Goal: Task Accomplishment & Management: Use online tool/utility

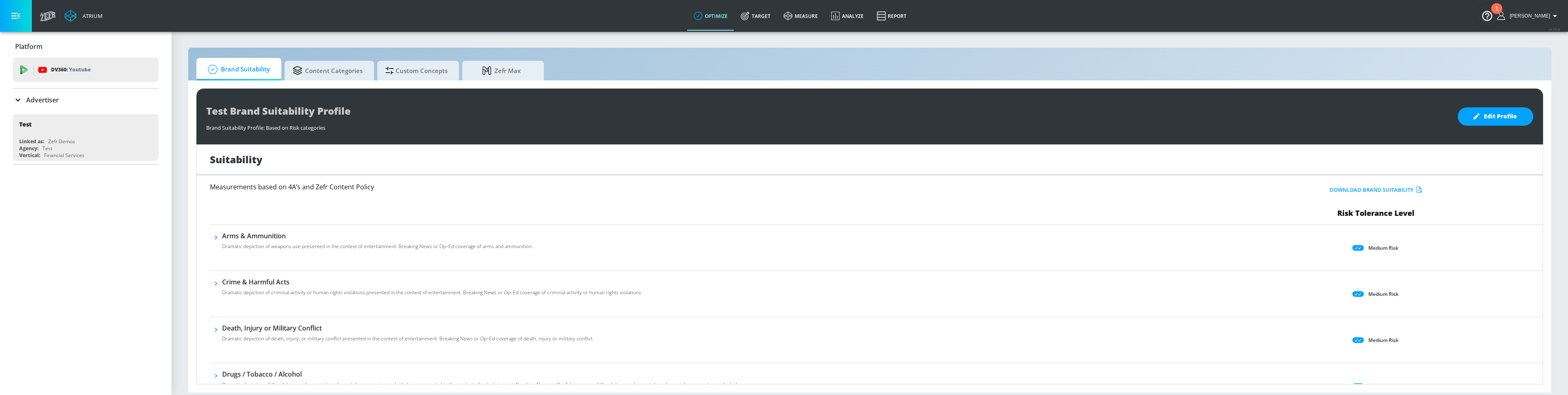
click at [696, 156] on div "Suitability" at bounding box center [869, 159] width 1346 height 31
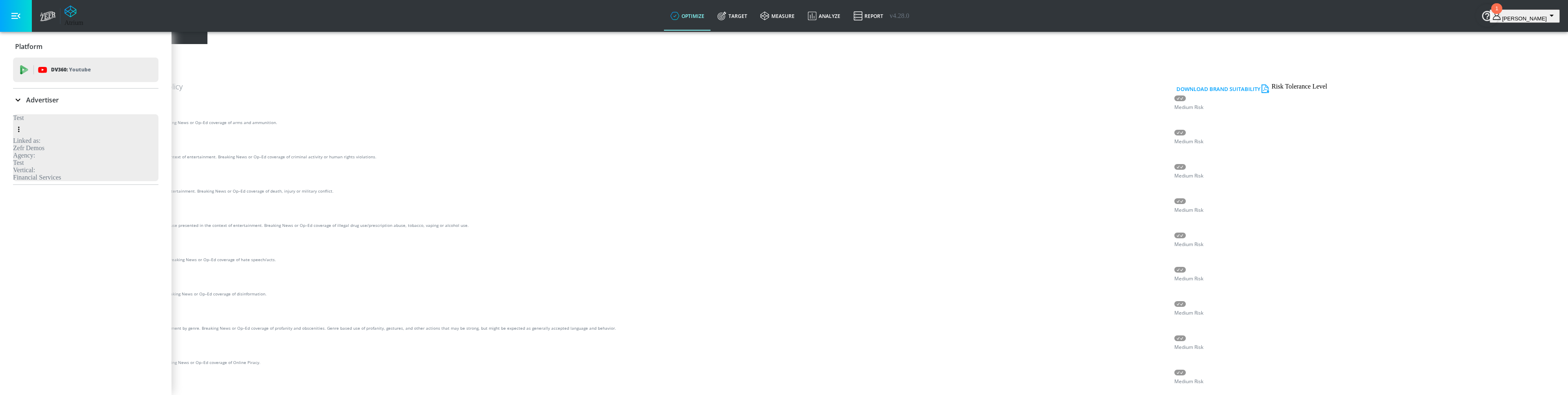
click at [254, 24] on span "Custom Concepts" at bounding box center [223, 15] width 62 height 19
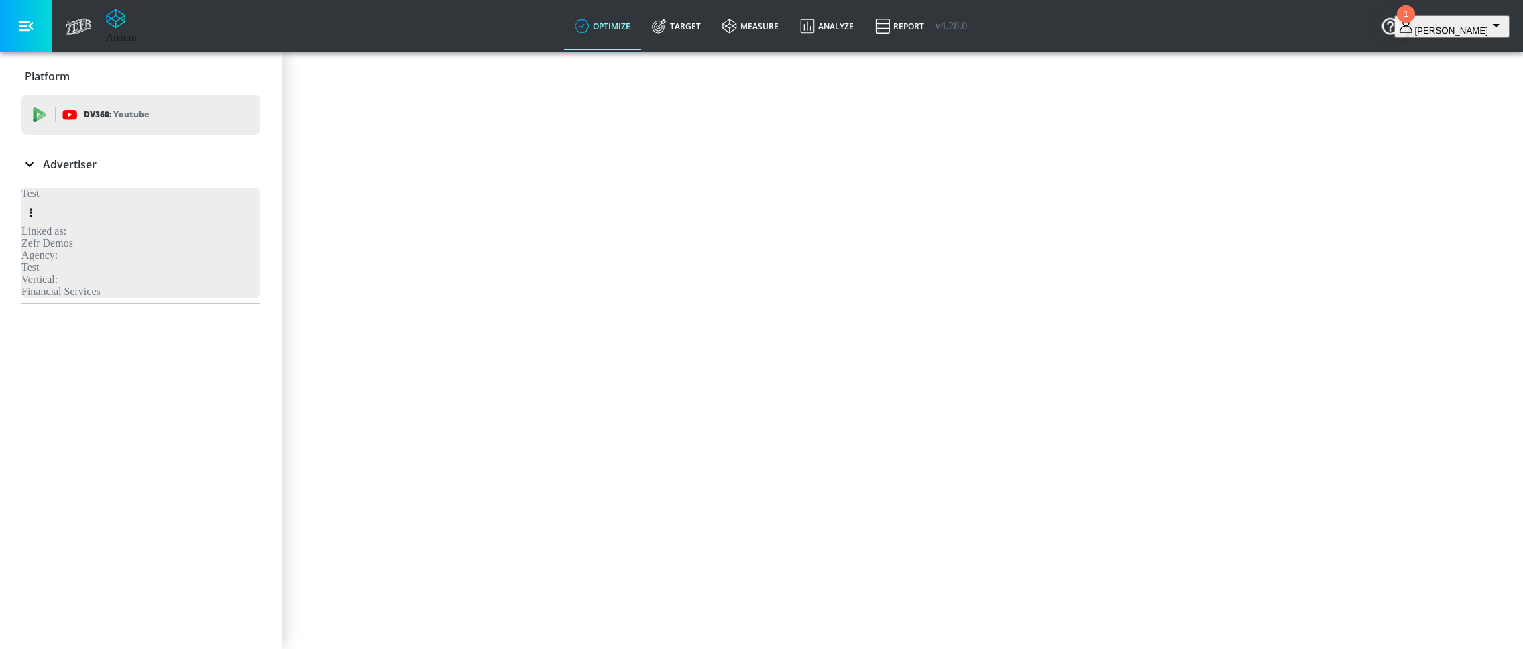
click at [114, 129] on input "Name" at bounding box center [59, 112] width 109 height 34
click at [114, 129] on input "coke ex" at bounding box center [59, 112] width 109 height 34
paste input "Exclusions"
type input "coke Exclusions"
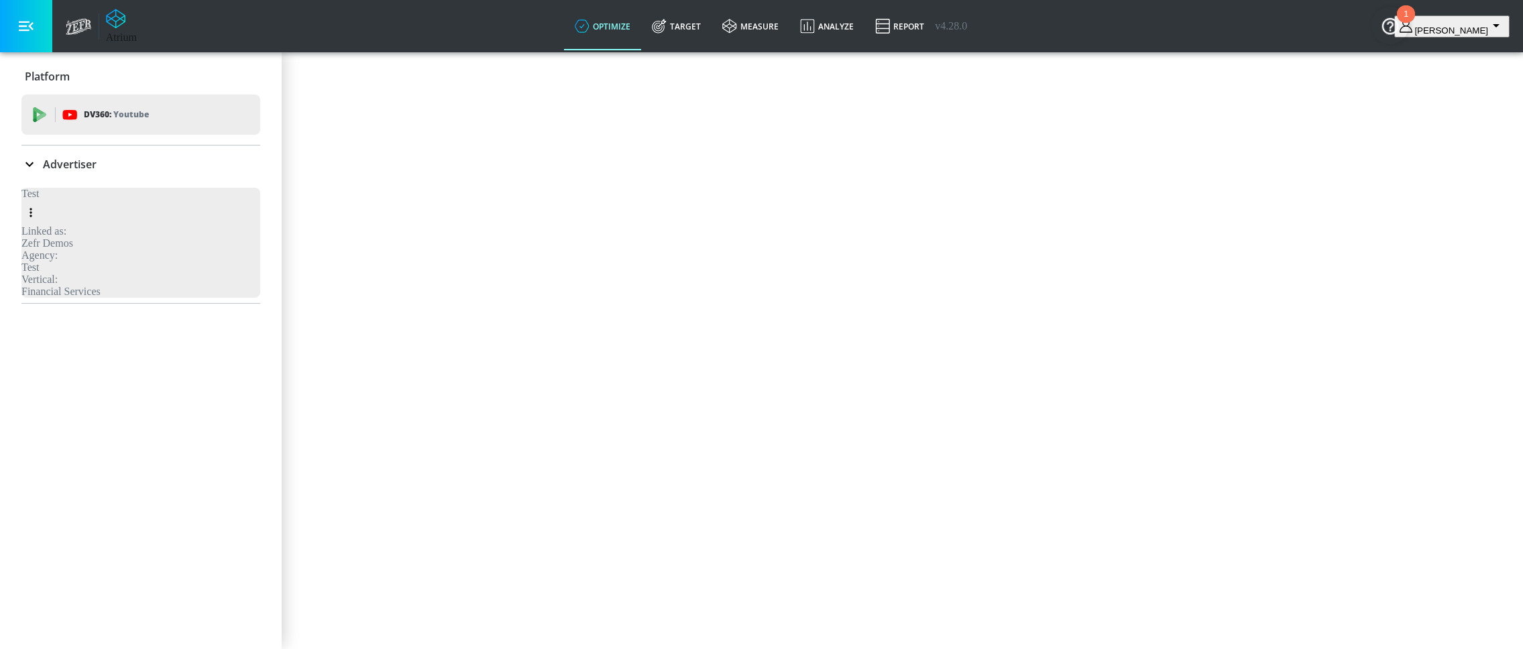
click at [127, 234] on textarea "Concept Description" at bounding box center [66, 207] width 122 height 54
type textarea "dsfasdfasdfsdf"
click at [101, 267] on button "Generate" at bounding box center [52, 252] width 95 height 30
click at [63, 204] on span "View All" at bounding box center [37, 197] width 52 height 14
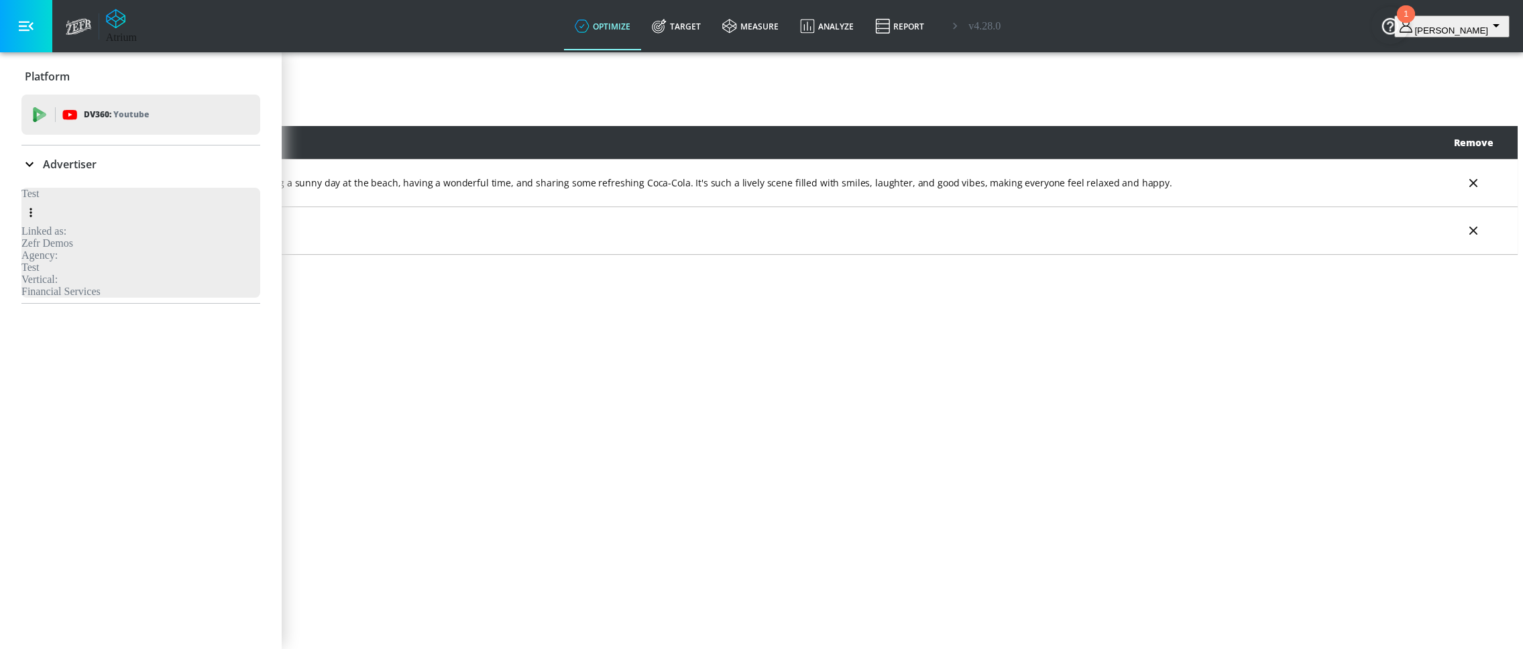
click at [1104, 256] on div "Title Prompt Remove A summer with Coke Imagine people enjoying a sunny day at t…" at bounding box center [761, 190] width 1513 height 129
click at [1466, 238] on icon "delete" at bounding box center [1473, 230] width 15 height 15
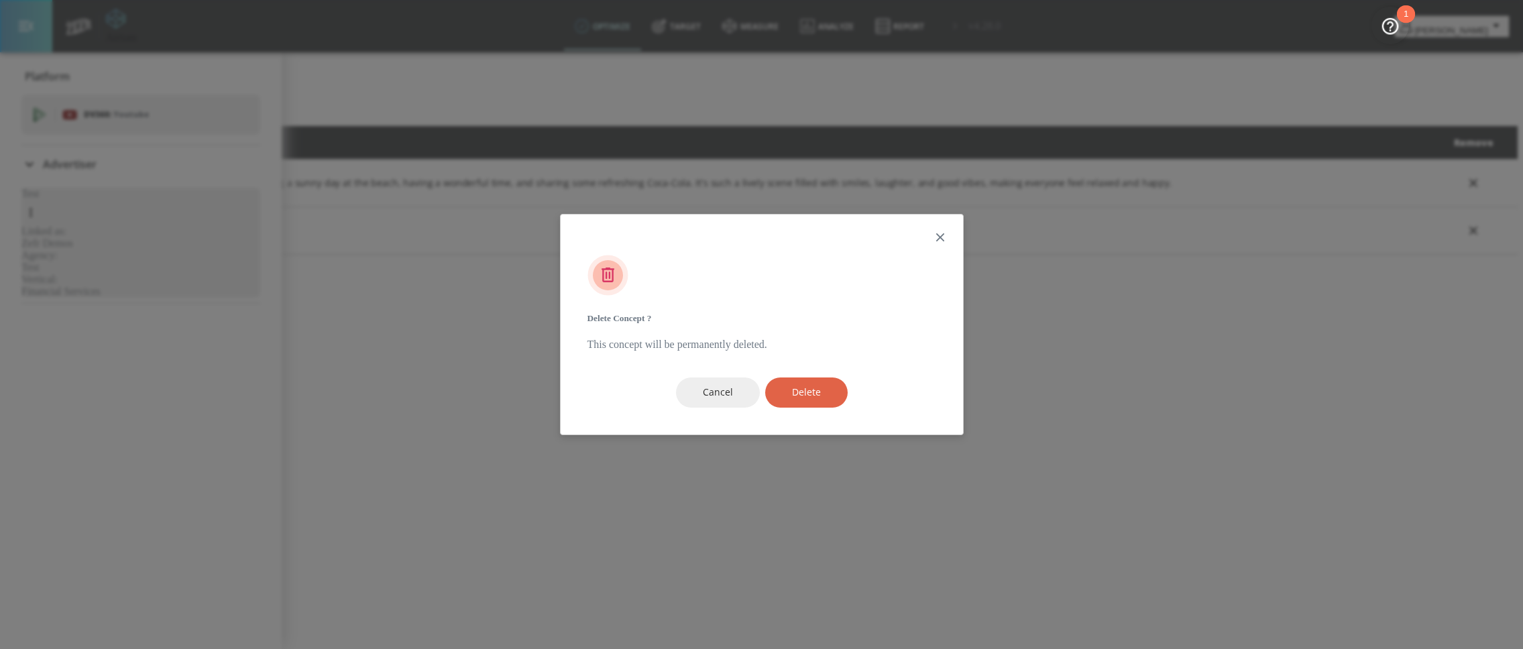
click at [810, 384] on span "Delete" at bounding box center [806, 392] width 29 height 17
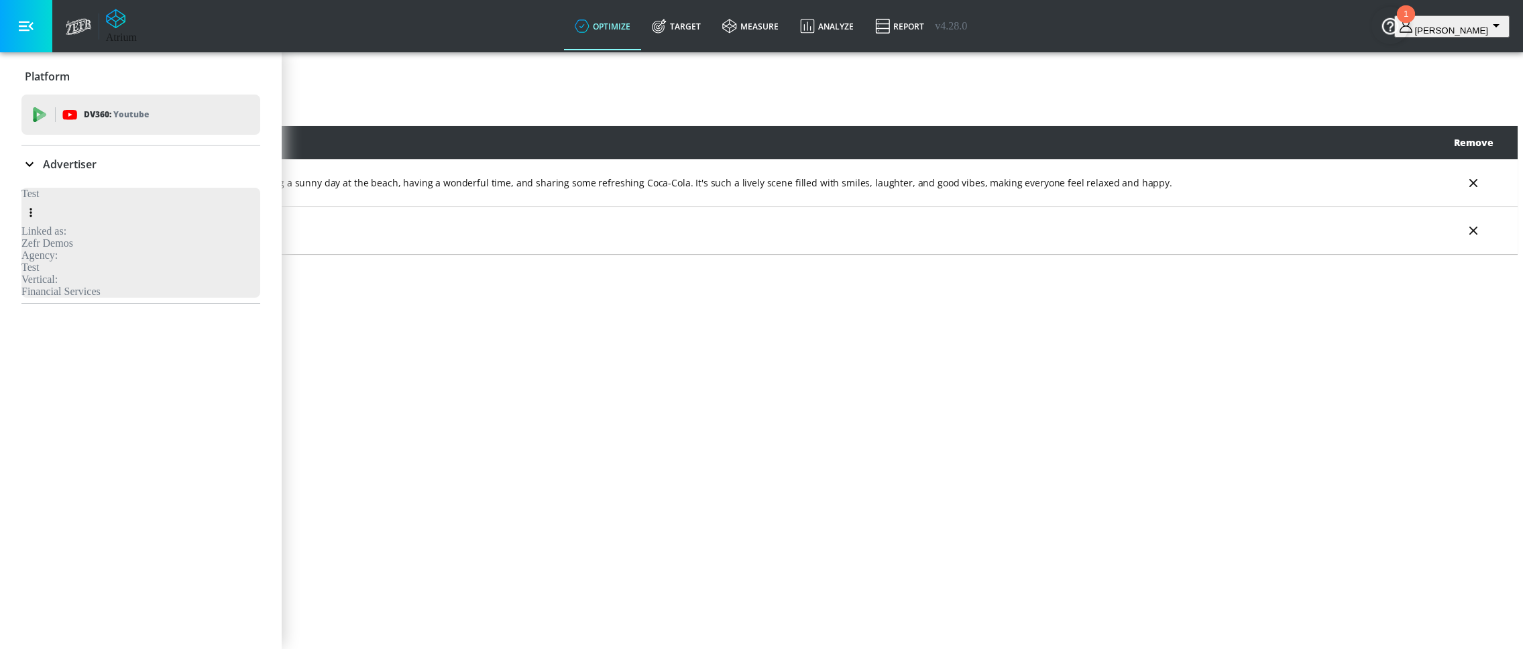
click at [1032, 256] on div "Title Prompt Remove A summer with Coke Imagine people enjoying a sunny day at t…" at bounding box center [761, 190] width 1513 height 129
click at [1470, 235] on icon "delete" at bounding box center [1474, 231] width 8 height 8
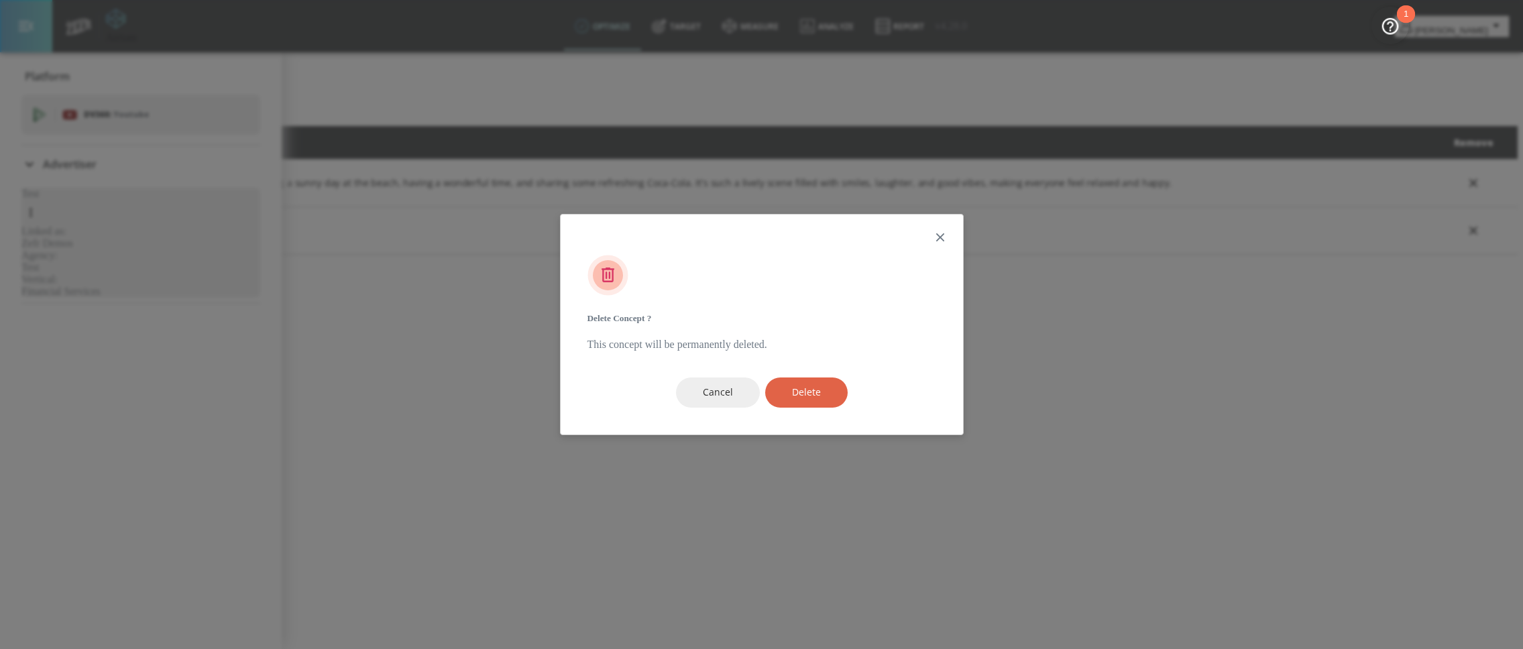
click at [822, 378] on button "Delete" at bounding box center [806, 393] width 83 height 30
click at [941, 245] on icon "button" at bounding box center [940, 237] width 15 height 15
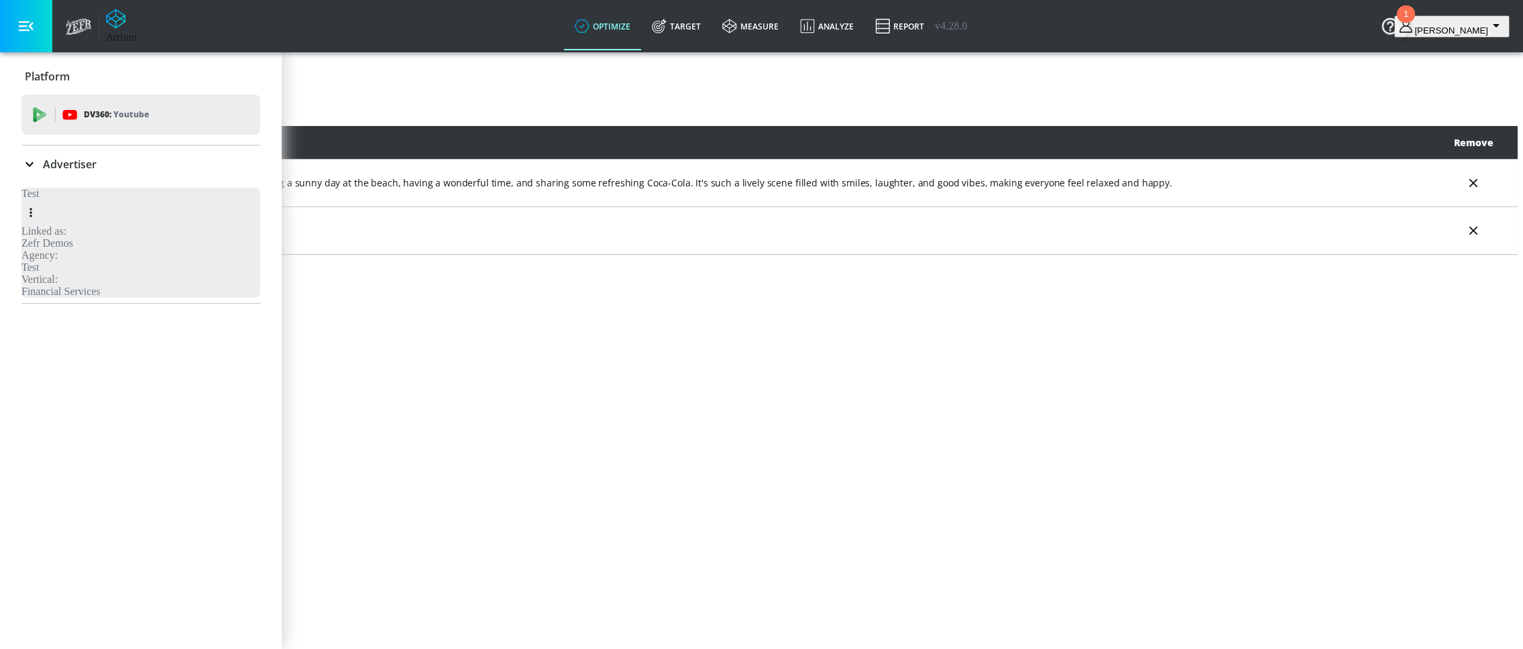
click at [85, 119] on span "Create New" at bounding box center [58, 111] width 53 height 17
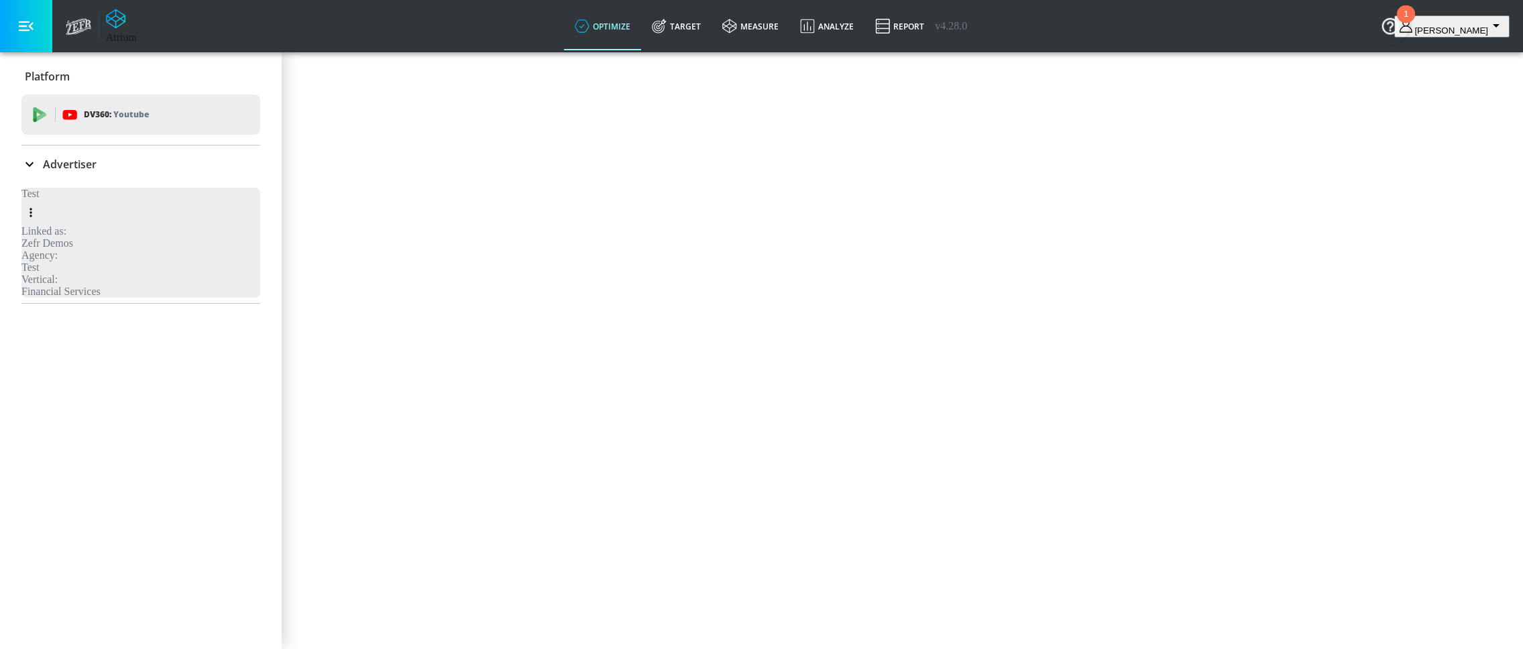
click at [114, 154] on input "Name" at bounding box center [59, 136] width 109 height 34
type input "coke exclusions"
click at [127, 258] on textarea "Concept Description" at bounding box center [66, 231] width 122 height 54
type textarea "ffffff"
click at [74, 284] on span "Generate" at bounding box center [53, 276] width 42 height 17
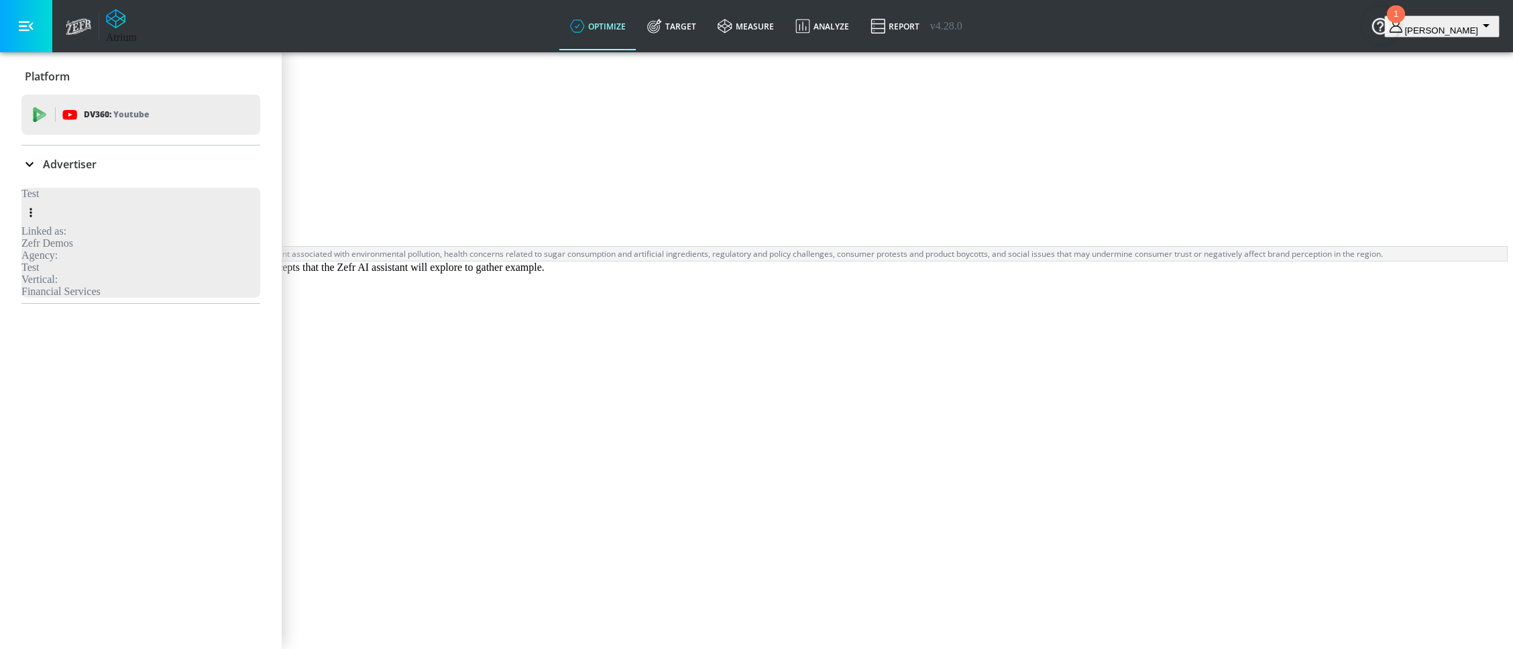
click at [272, 332] on h3 "Corporate Environmental Impact" at bounding box center [144, 321] width 256 height 22
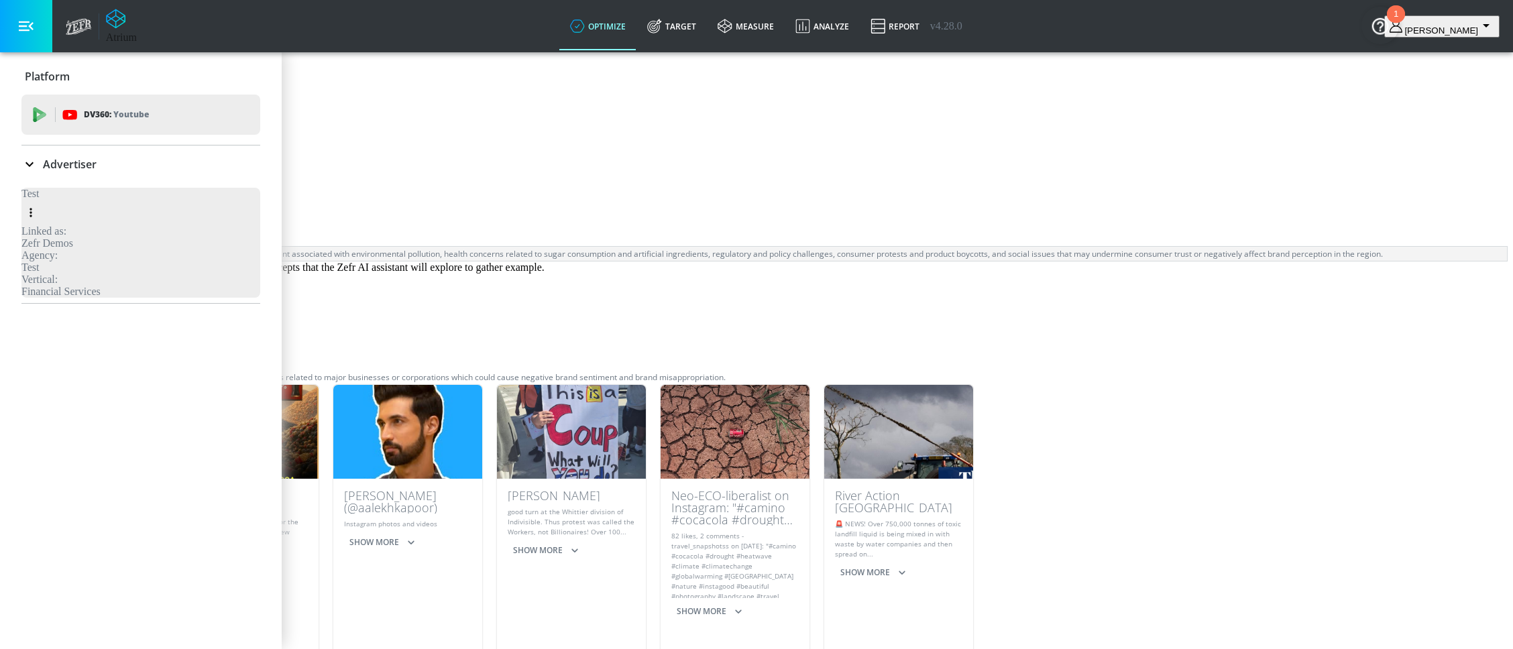
scroll to position [199, 0]
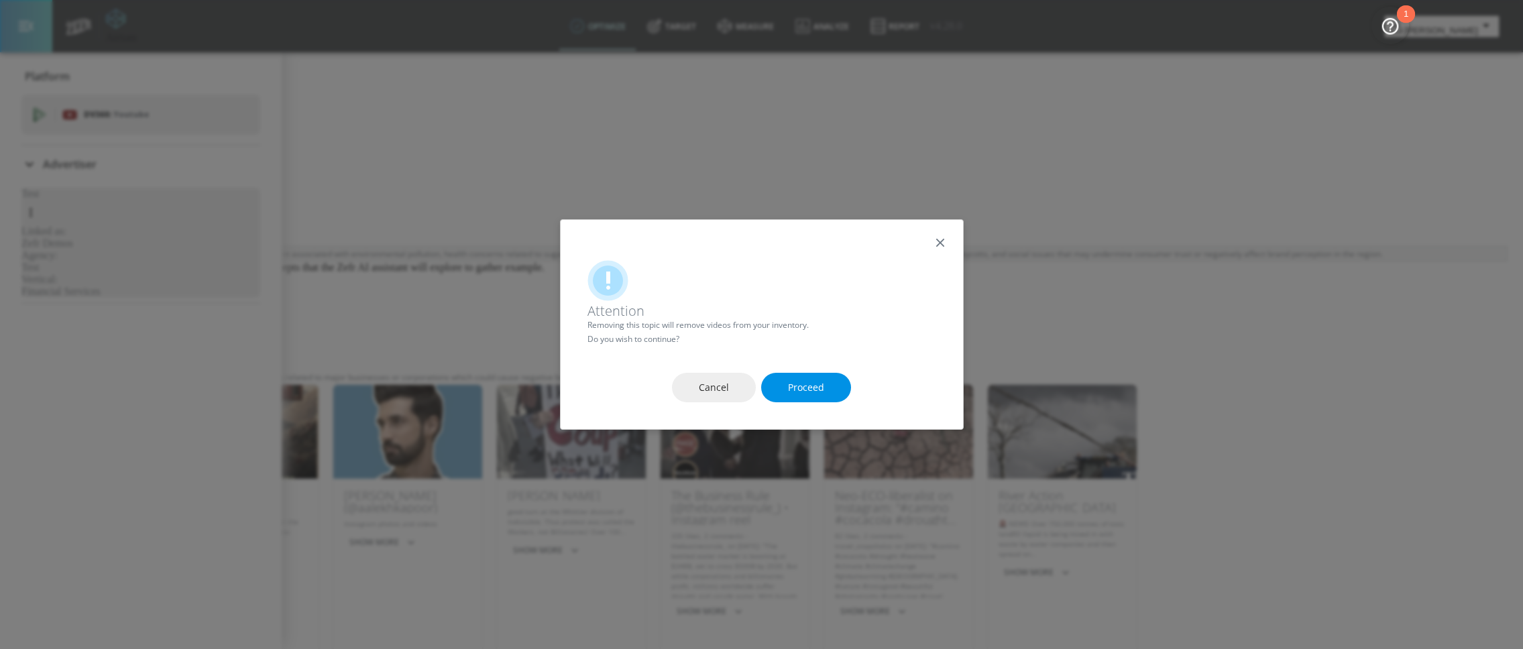
click at [819, 386] on span "Proceed" at bounding box center [806, 388] width 36 height 17
click at [815, 396] on span "Proceed" at bounding box center [806, 387] width 36 height 17
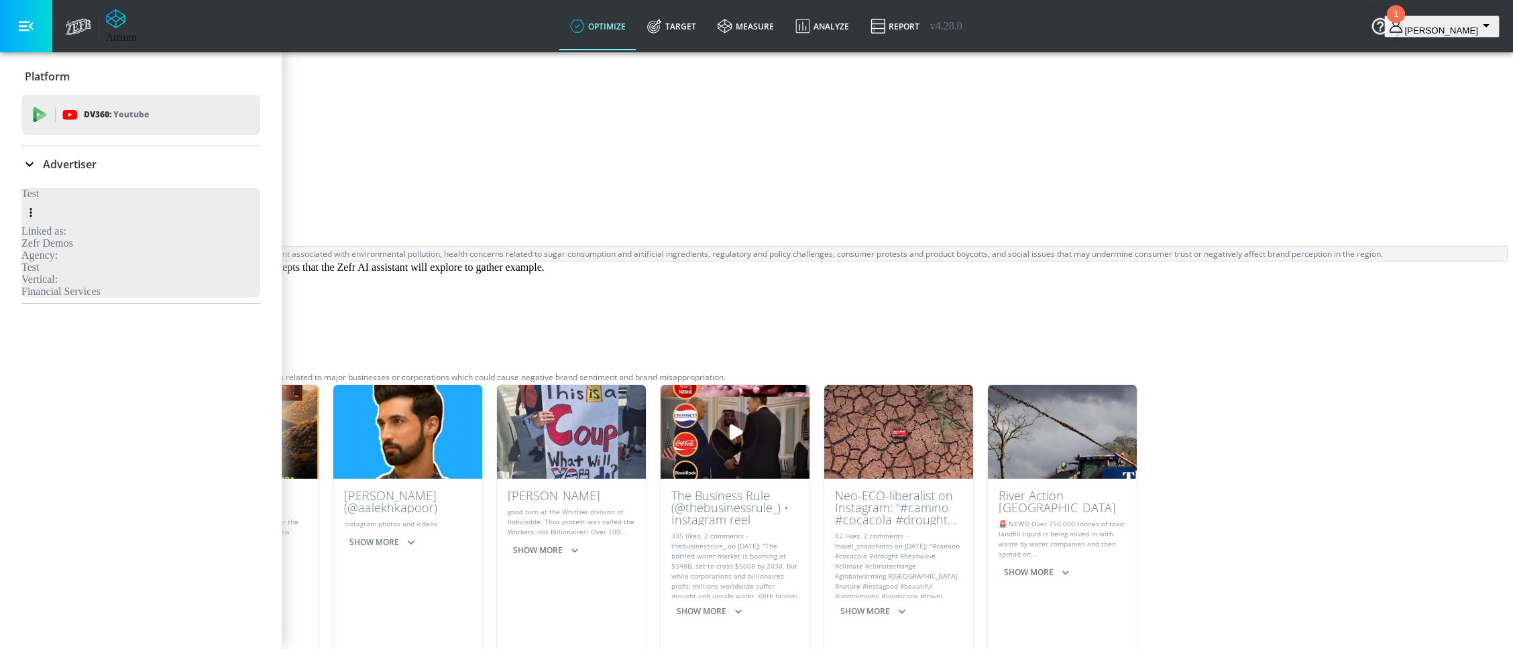
click at [80, 156] on button "Save" at bounding box center [42, 141] width 74 height 30
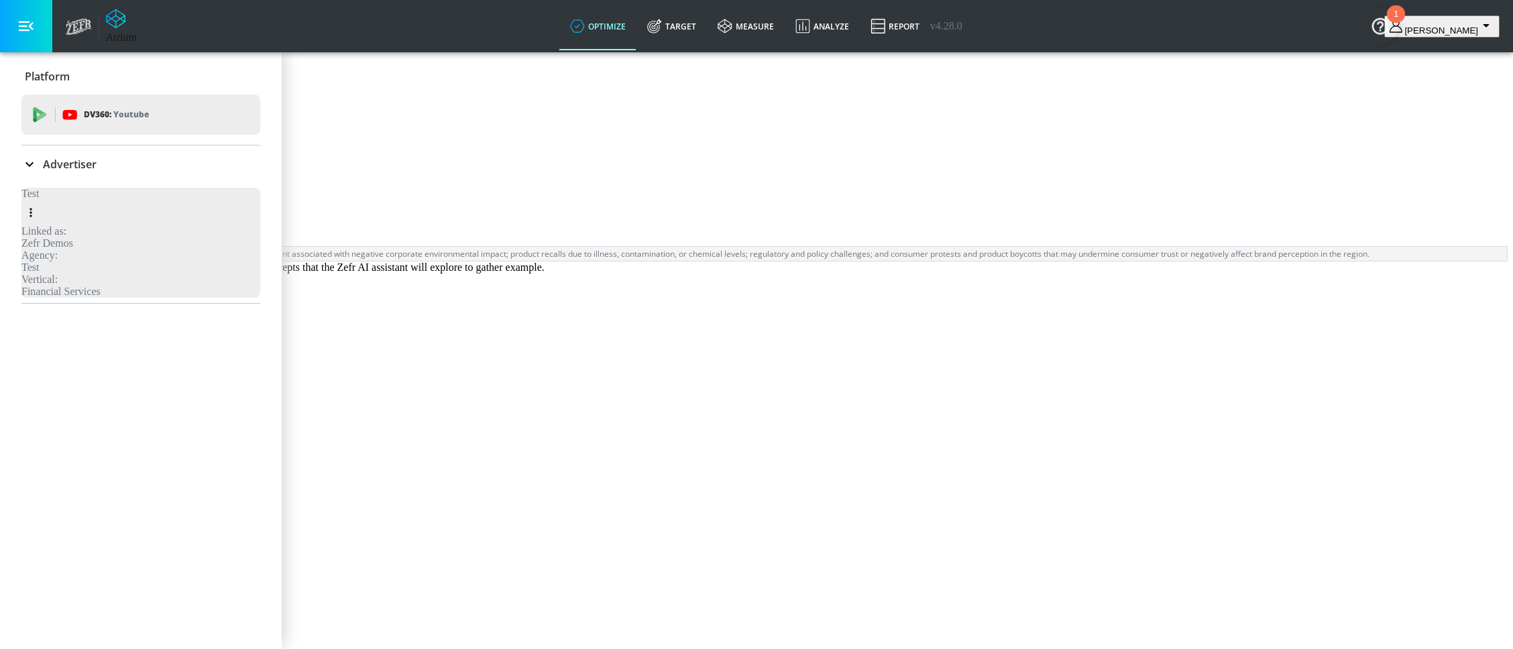
click at [105, 525] on span "Remove Topic" at bounding box center [74, 533] width 62 height 17
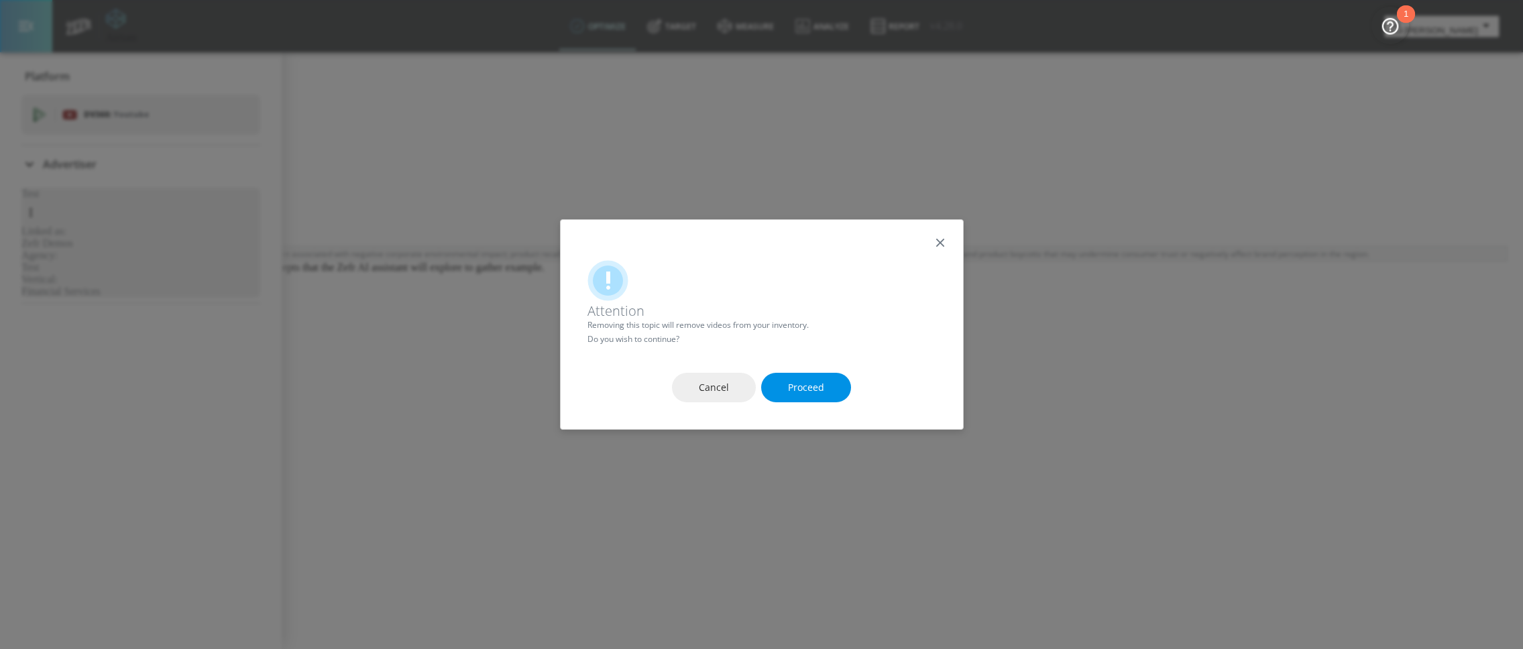
click at [813, 391] on span "Proceed" at bounding box center [806, 388] width 36 height 17
click at [813, 396] on span "Proceed" at bounding box center [806, 387] width 36 height 17
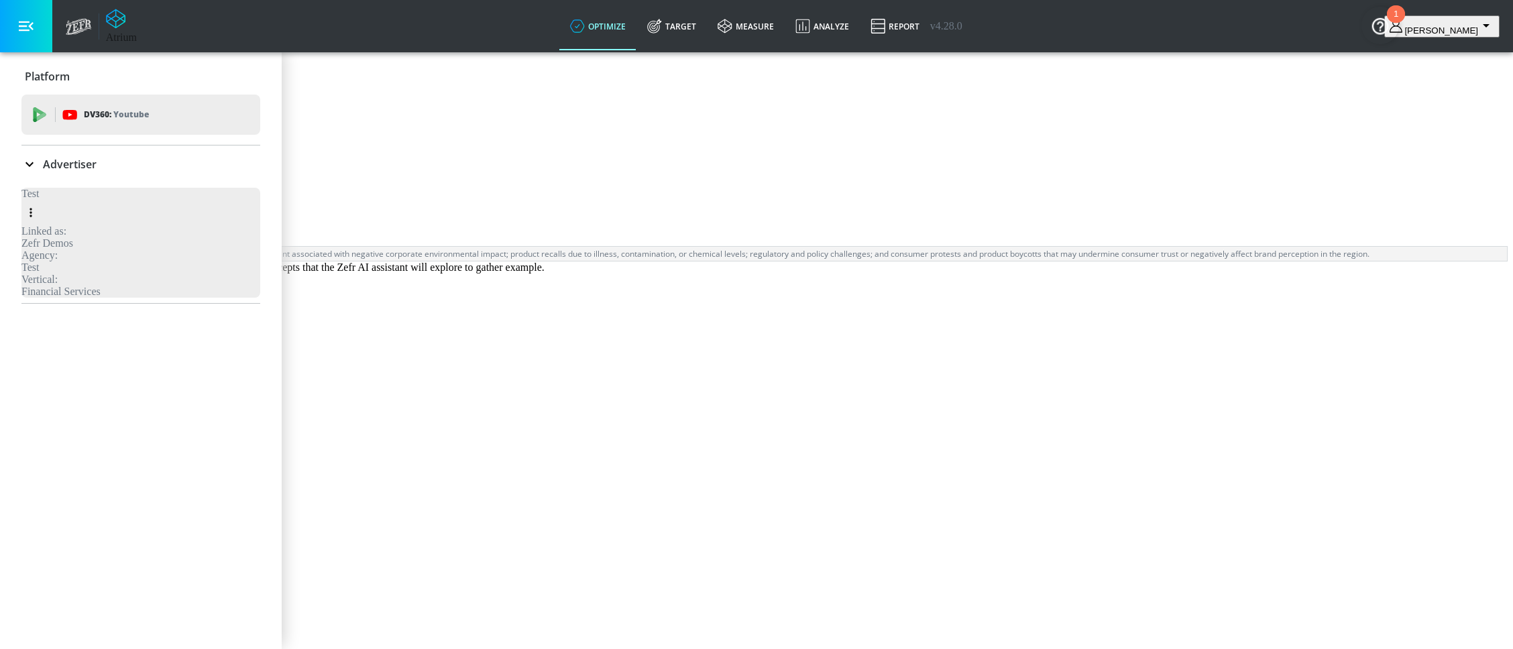
click at [80, 156] on button "Save" at bounding box center [42, 141] width 74 height 30
